Goal: Browse casually

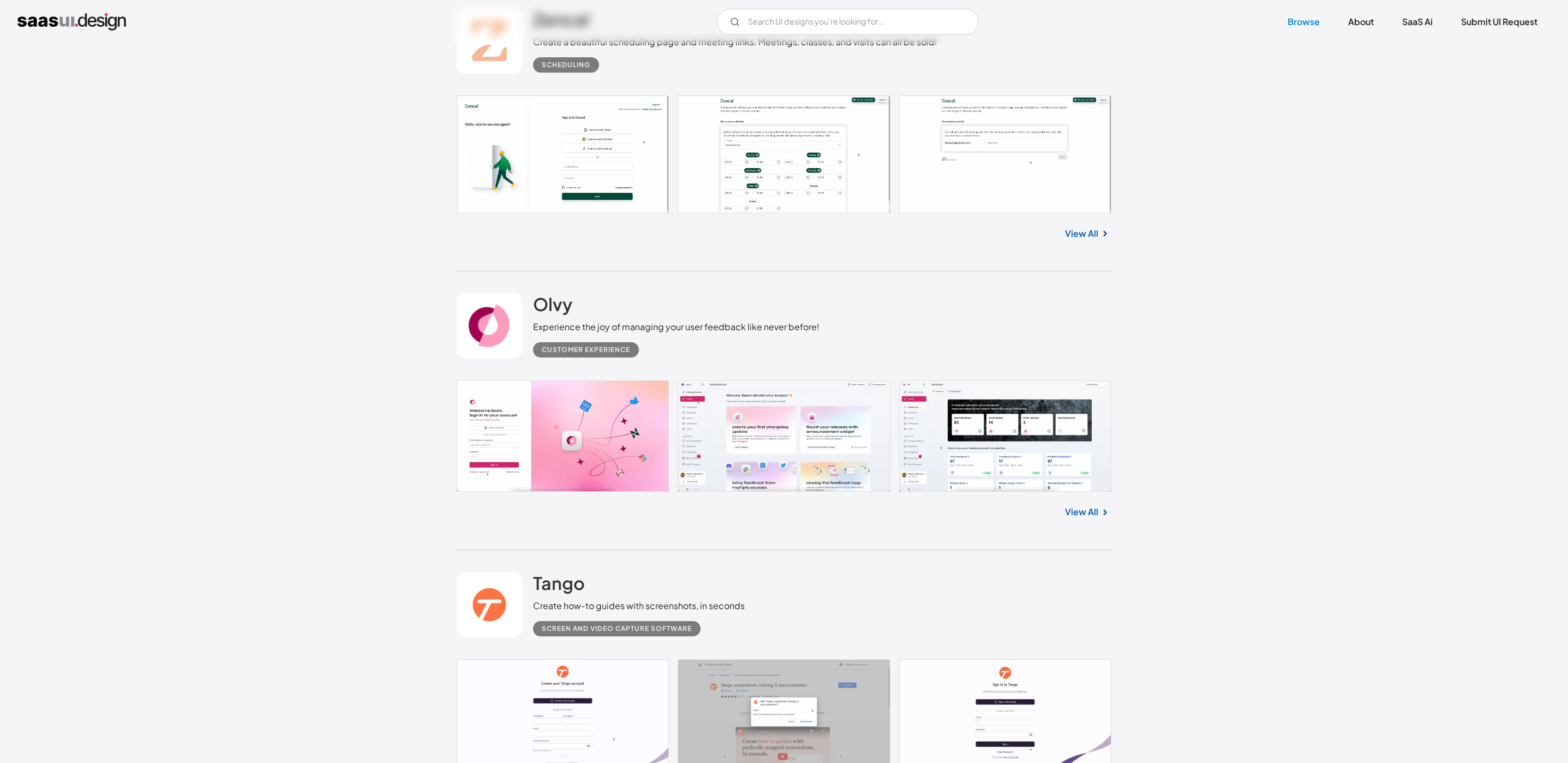
scroll to position [1473, 0]
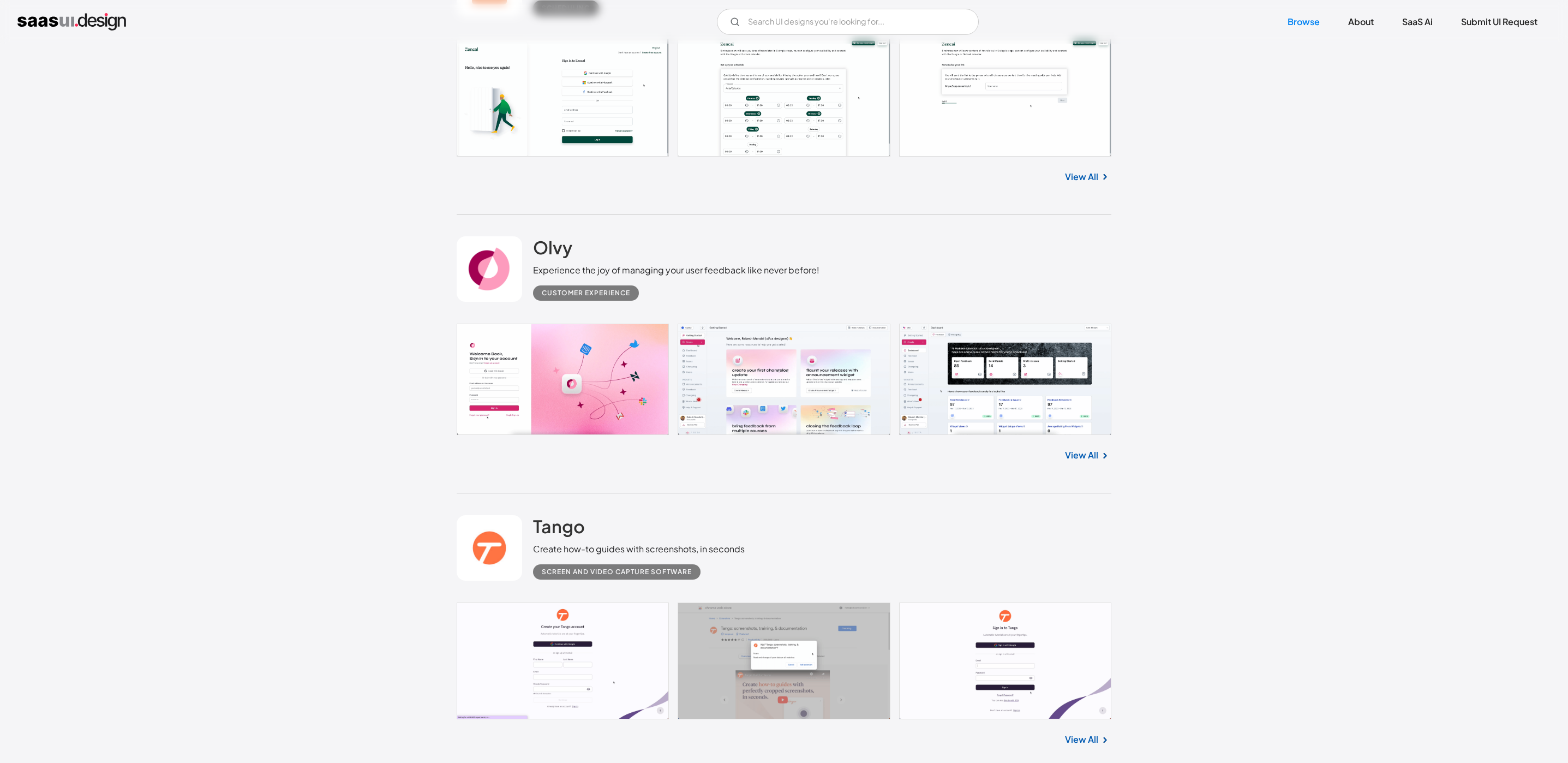
click at [552, 352] on link at bounding box center [784, 380] width 654 height 112
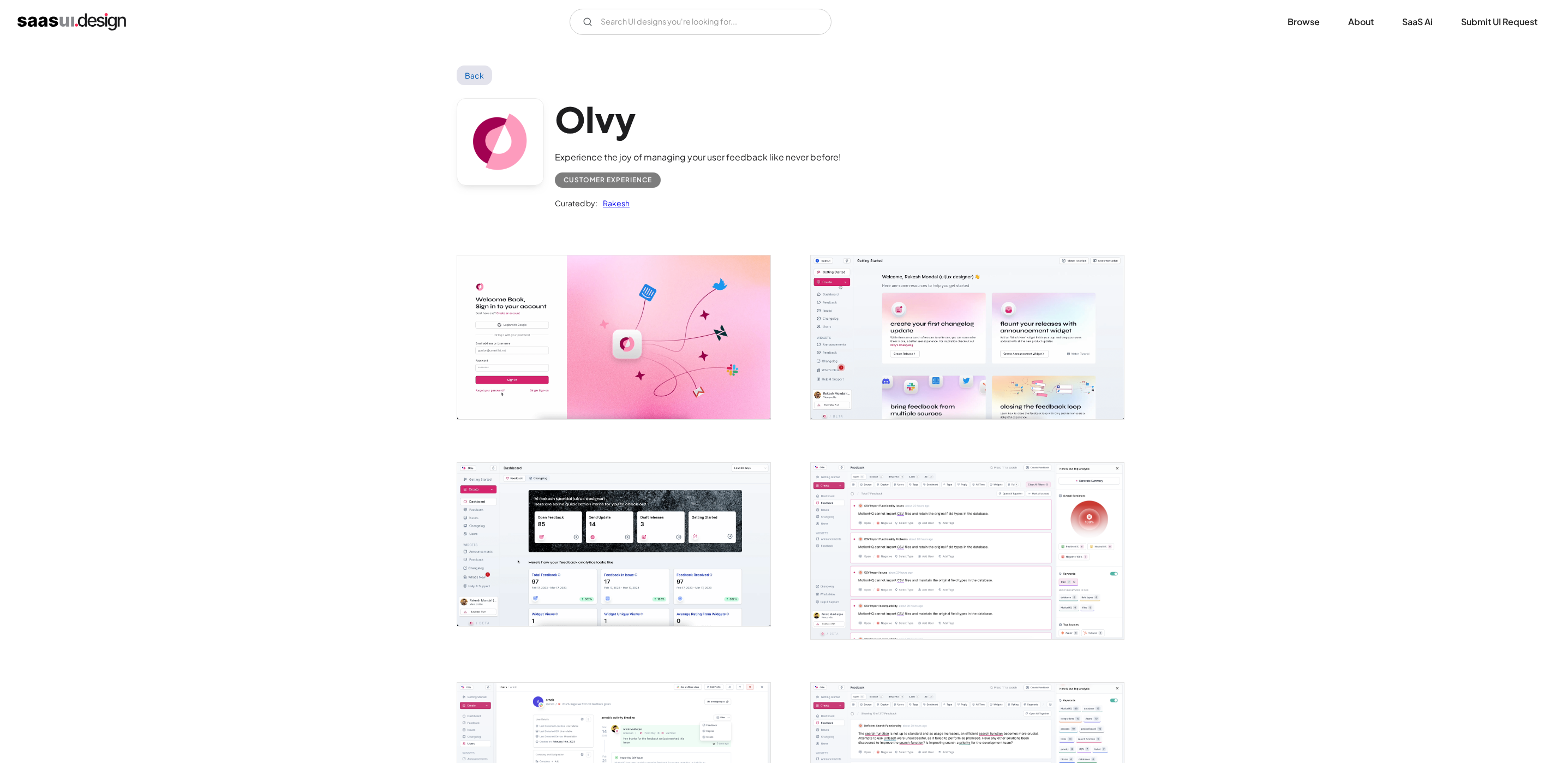
click at [591, 562] on img "open lightbox" at bounding box center [614, 544] width 313 height 163
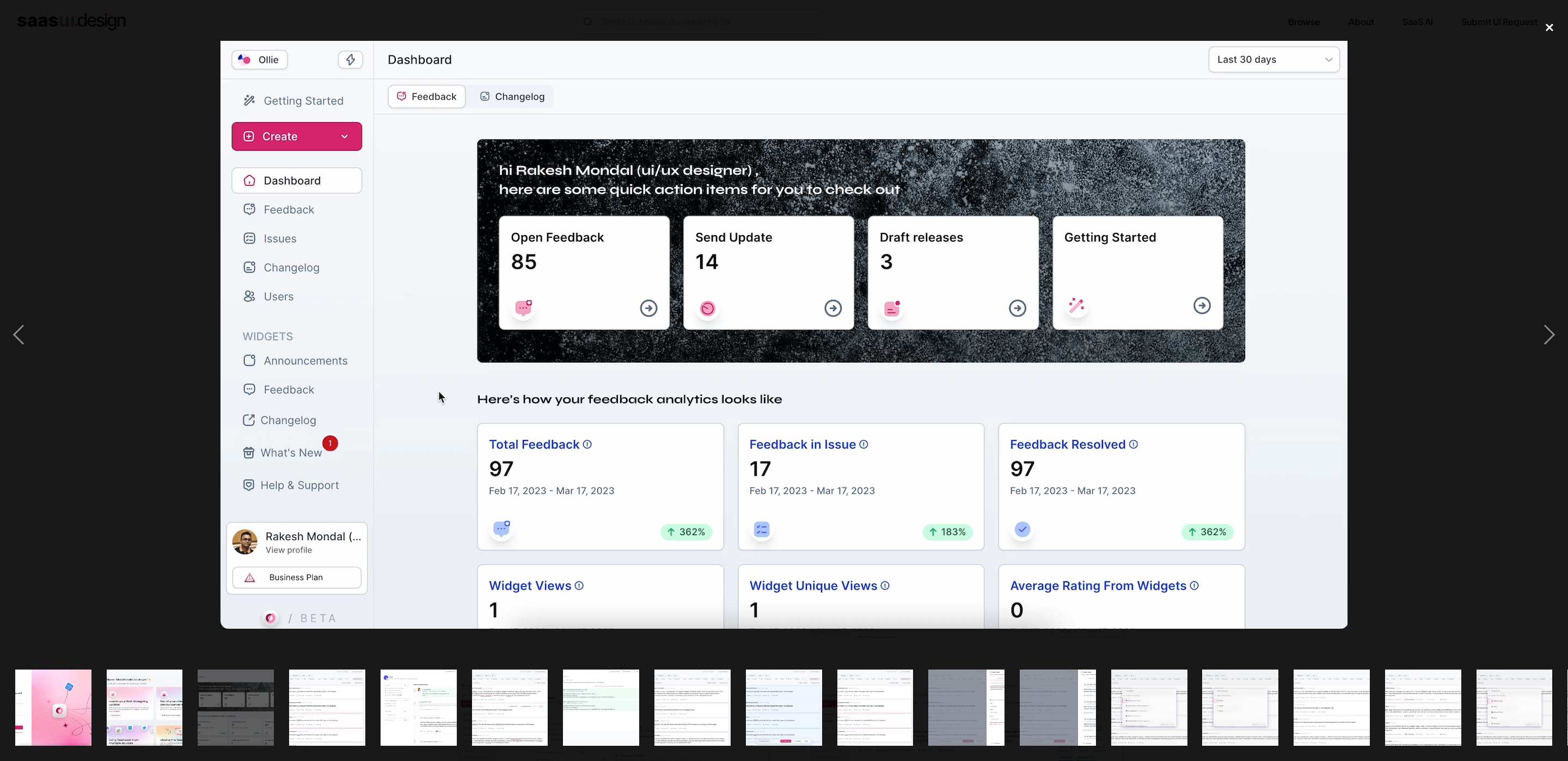
click at [1547, 15] on div "close lightbox" at bounding box center [1550, 27] width 37 height 24
